Goal: Download file/media

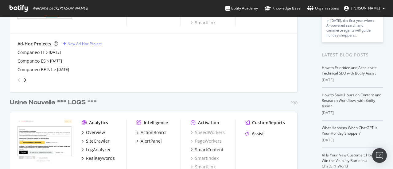
scroll to position [61, 0]
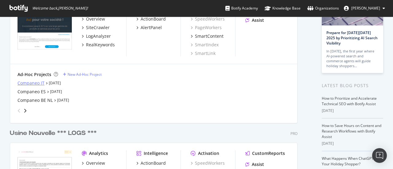
click at [32, 82] on div "Companeo IT" at bounding box center [30, 83] width 27 height 6
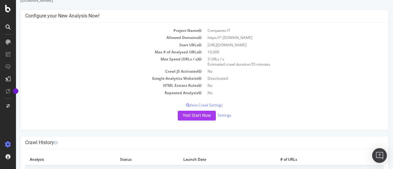
scroll to position [47, 0]
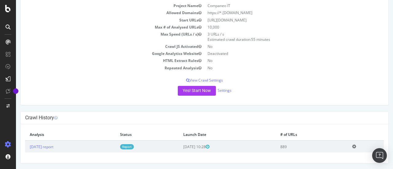
click at [134, 146] on link "Report" at bounding box center [127, 146] width 14 height 5
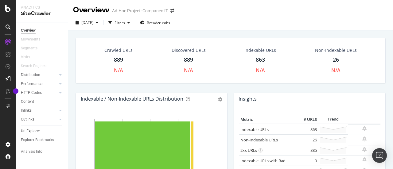
click at [30, 130] on div "Url Explorer" at bounding box center [30, 131] width 19 height 6
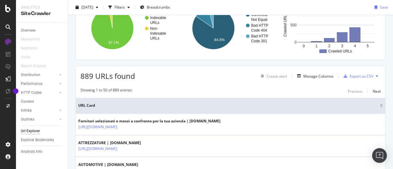
scroll to position [61, 0]
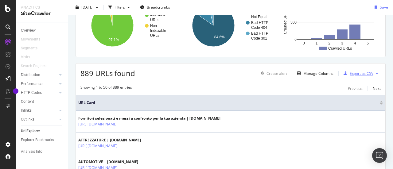
click at [354, 73] on div "Export as CSV" at bounding box center [361, 73] width 24 height 5
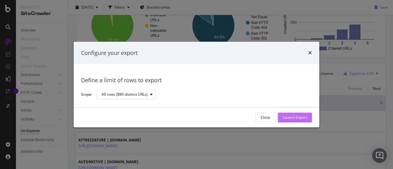
click at [287, 114] on div "Launch Export" at bounding box center [294, 117] width 24 height 9
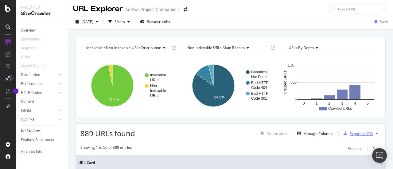
scroll to position [0, 0]
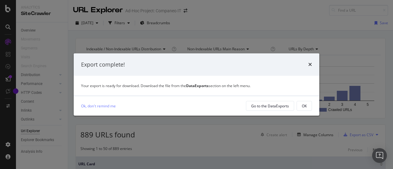
click at [301, 103] on button "OK" at bounding box center [303, 106] width 15 height 10
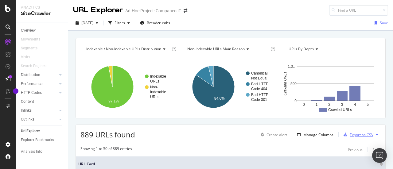
click at [352, 135] on div "Export as CSV" at bounding box center [361, 134] width 24 height 5
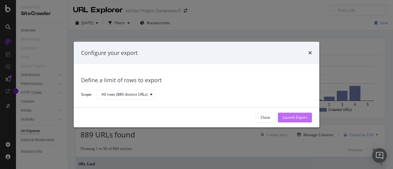
click at [286, 114] on div "Launch Export" at bounding box center [294, 117] width 24 height 9
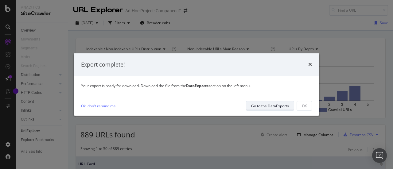
click at [270, 108] on div "Go to the DataExports" at bounding box center [270, 105] width 38 height 5
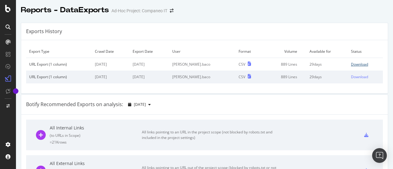
click at [353, 62] on div "Download" at bounding box center [359, 64] width 17 height 5
